Goal: Task Accomplishment & Management: Manage account settings

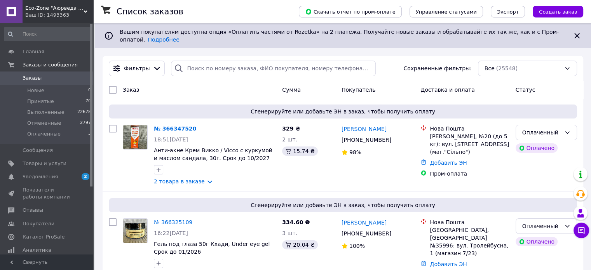
click at [199, 65] on input "search" at bounding box center [273, 69] width 205 height 16
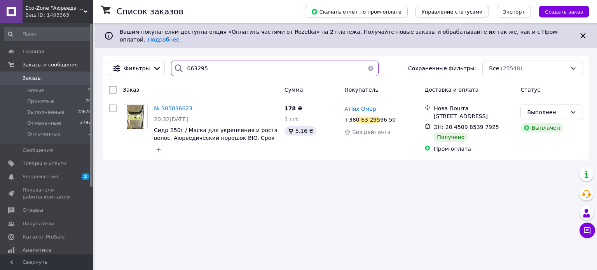
type input "063295"
click at [47, 79] on span "Заказы" at bounding box center [47, 78] width 49 height 7
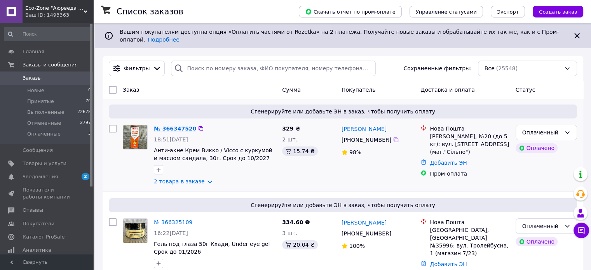
click at [174, 125] on link "№ 366347520" at bounding box center [175, 128] width 42 height 6
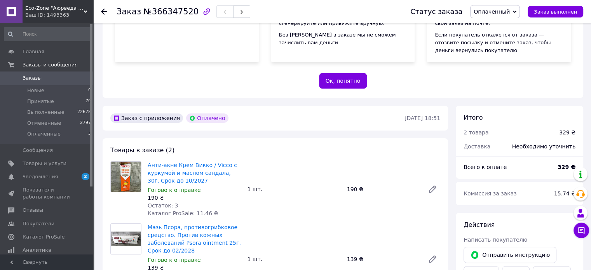
scroll to position [194, 0]
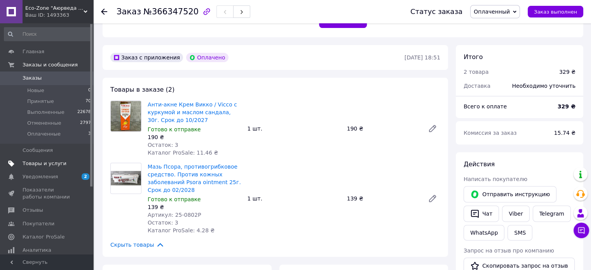
click at [56, 162] on span "Товары и услуги" at bounding box center [45, 163] width 44 height 7
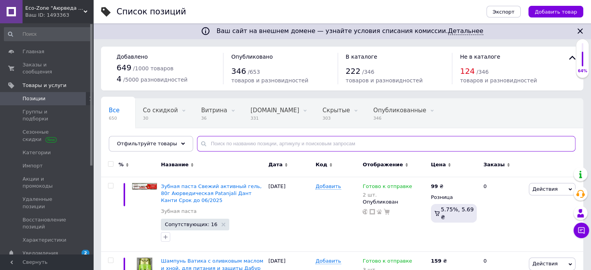
click at [209, 146] on input "text" at bounding box center [386, 144] width 378 height 16
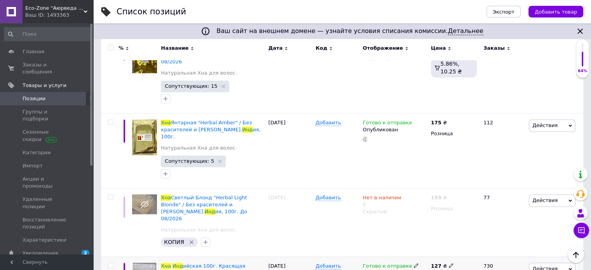
scroll to position [1204, 0]
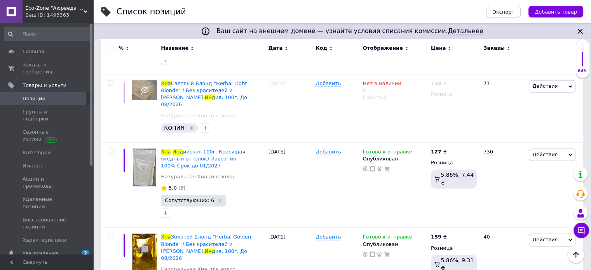
type input "хна инд"
click at [103, 142] on div at bounding box center [109, 184] width 17 height 85
click at [105, 142] on div at bounding box center [109, 184] width 17 height 85
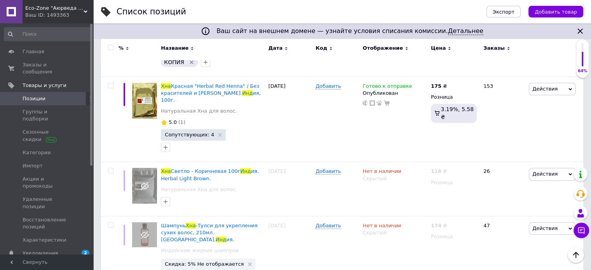
scroll to position [583, 0]
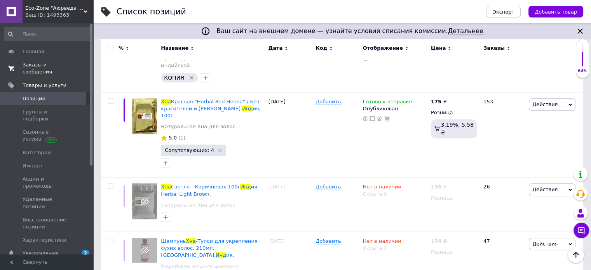
click at [60, 63] on span "Заказы и сообщения" at bounding box center [47, 68] width 49 height 14
